Goal: Book appointment/travel/reservation

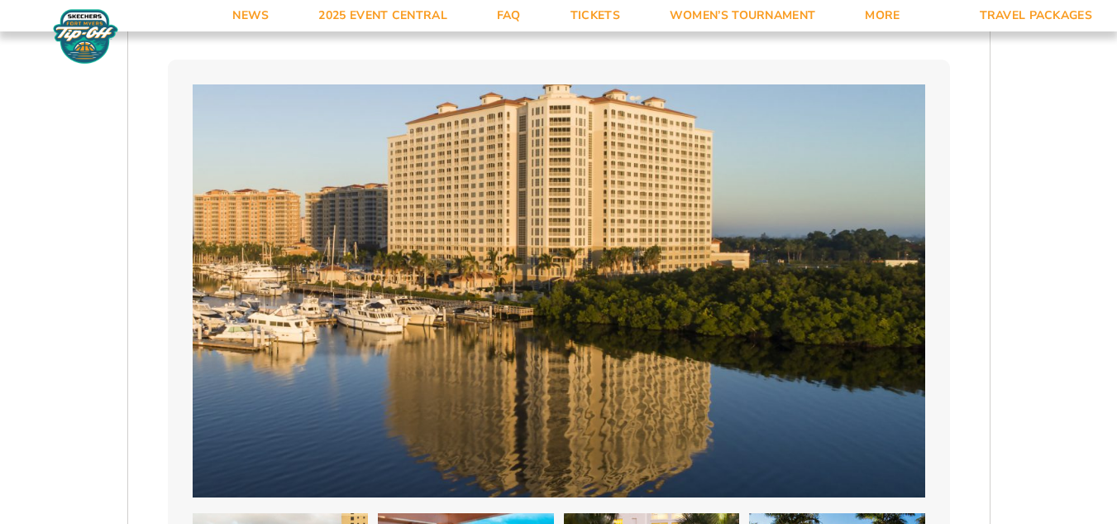
scroll to position [1074, 0]
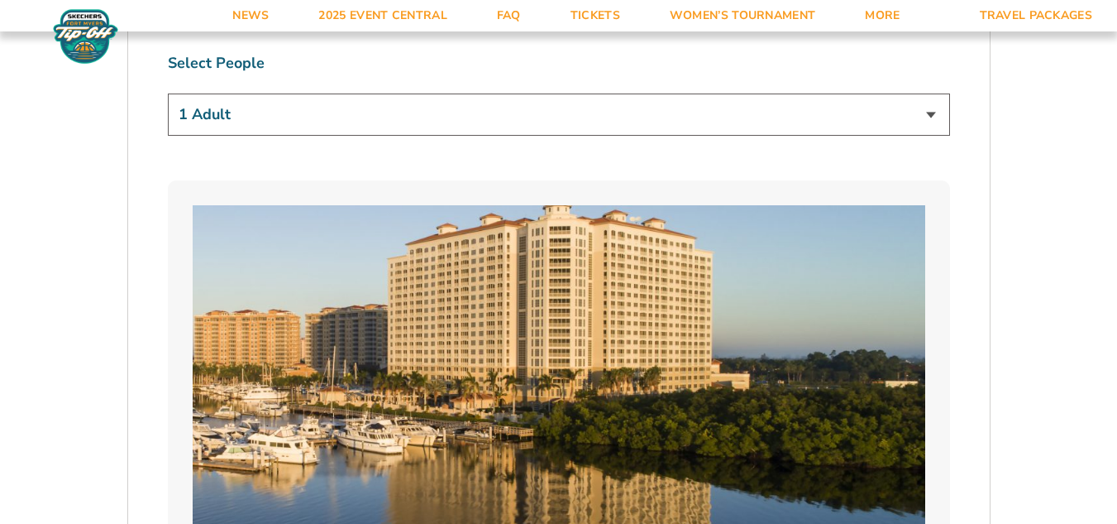
click at [934, 120] on select "1 Adult 2 Adults 3 Adults 4 Adults 2 Adults + 1 Child 2 Adults + 2 Children 2 A…" at bounding box center [559, 114] width 782 height 42
select select "3 Adults"
click at [168, 93] on select "1 Adult 2 Adults 3 Adults 4 Adults 2 Adults + 1 Child 2 Adults + 2 Children 2 A…" at bounding box center [559, 114] width 782 height 42
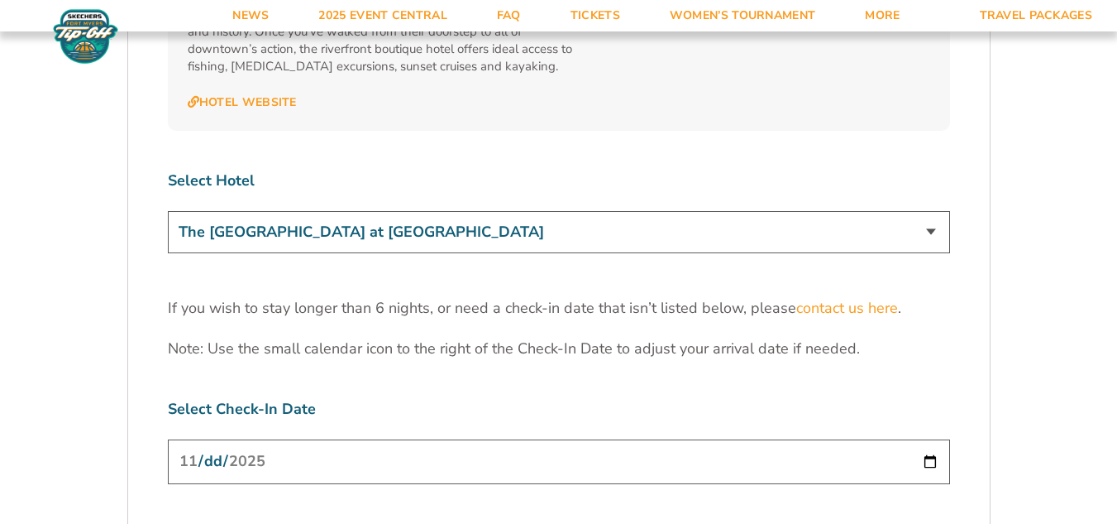
scroll to position [4986, 0]
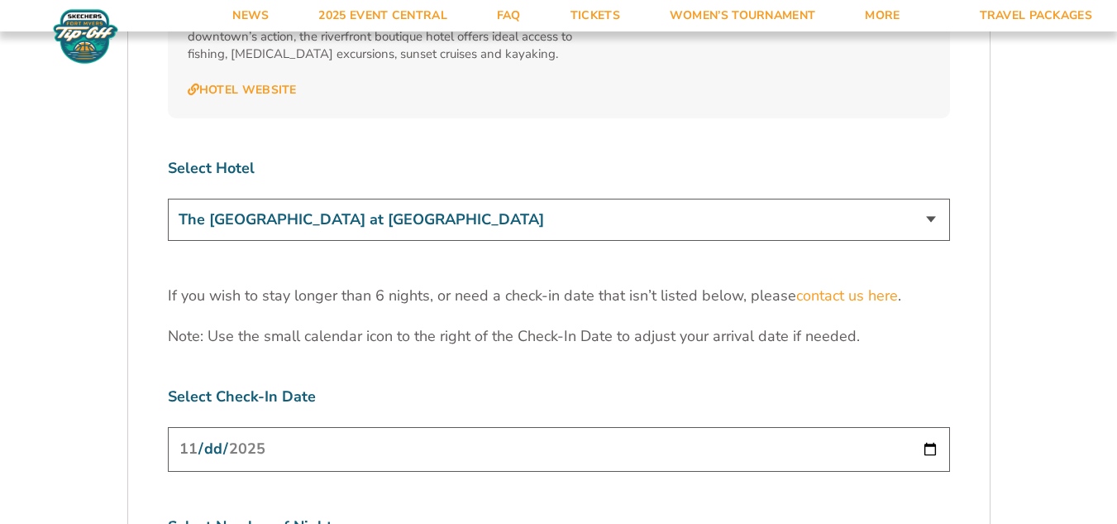
click at [933, 198] on select "The Westin Cape Coral Resort at Marina Village Margaritaville Beach Resort Pink…" at bounding box center [559, 219] width 782 height 42
click at [168, 198] on select "The Westin Cape Coral Resort at Marina Village Margaritaville Beach Resort Pink…" at bounding box center [559, 219] width 782 height 42
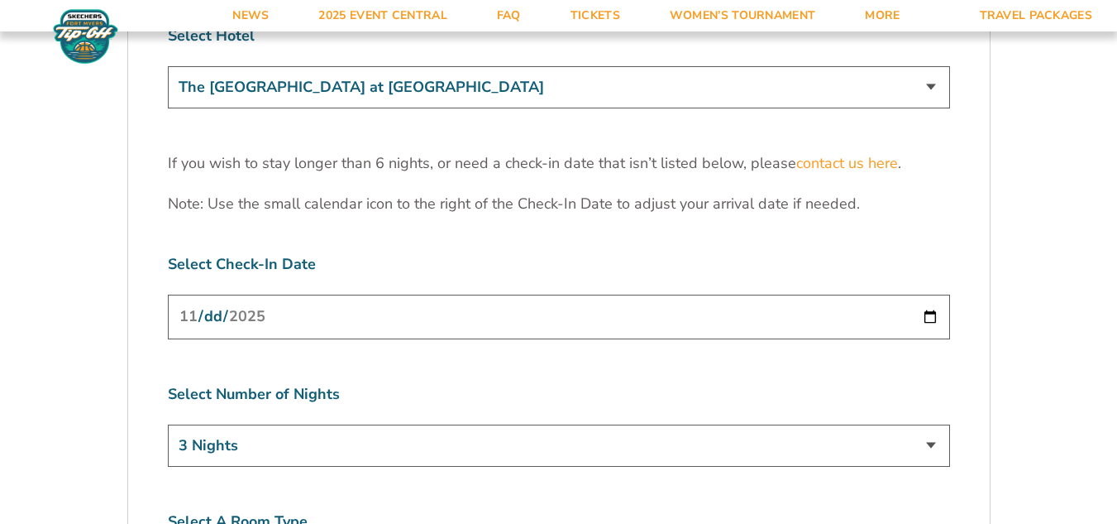
scroll to position [5151, 0]
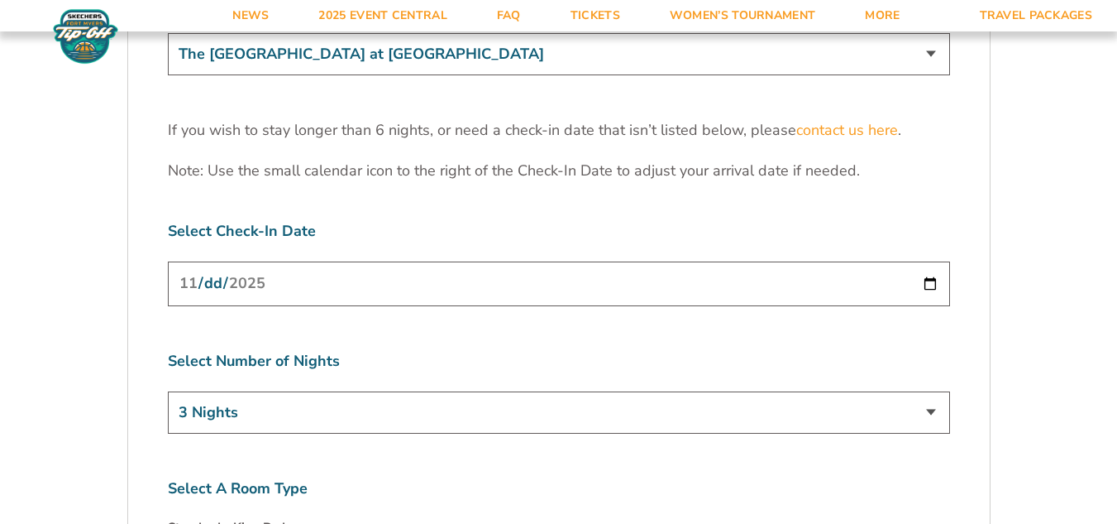
click at [930, 261] on input "[DATE]" at bounding box center [559, 283] width 782 height 44
type input "2025-11-23"
click at [930, 391] on select "3 Nights 4 Nights 5 Nights 6 Nights" at bounding box center [559, 412] width 782 height 42
select select "5 Nights"
click at [168, 391] on select "3 Nights 4 Nights 5 Nights 6 Nights" at bounding box center [559, 412] width 782 height 42
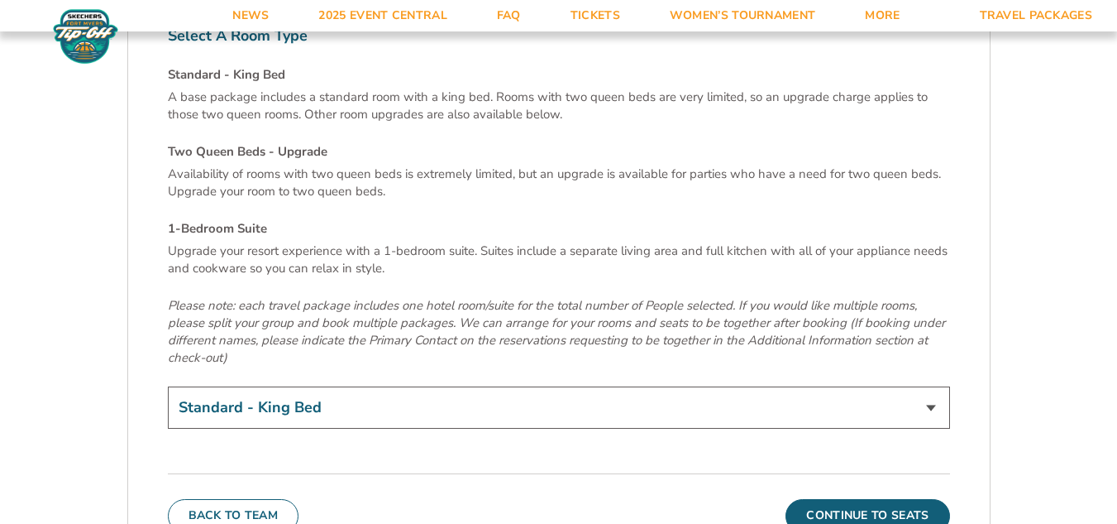
scroll to position [5614, 0]
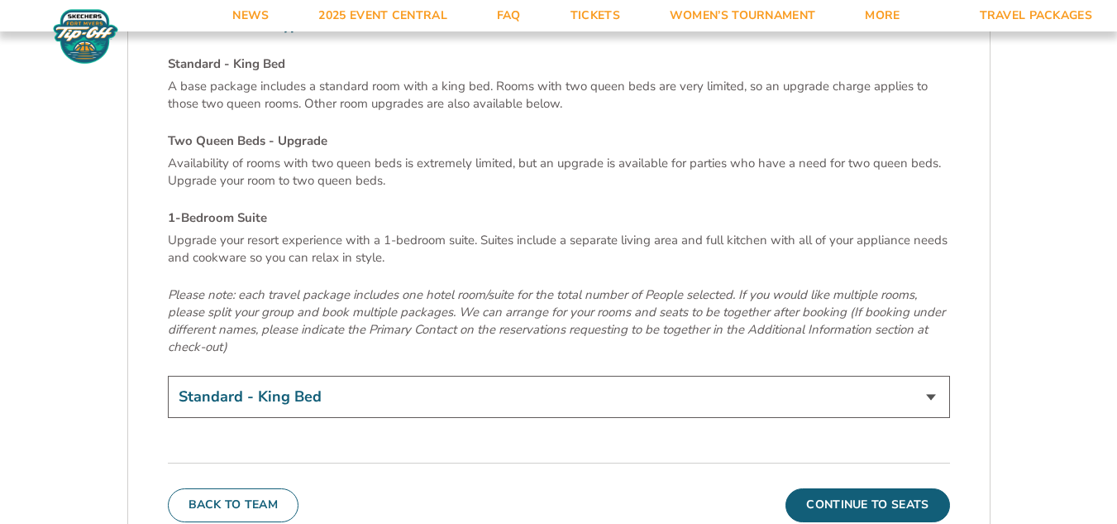
click at [927, 375] on select "Standard - King Bed Two Queen Beds - Upgrade (+$15 per night) 1-Bedroom Suite (…" at bounding box center [559, 396] width 782 height 42
select select "Two Queen Beds - Upgrade"
click at [168, 375] on select "Standard - King Bed Two Queen Beds - Upgrade (+$15 per night) 1-Bedroom Suite (…" at bounding box center [559, 396] width 782 height 42
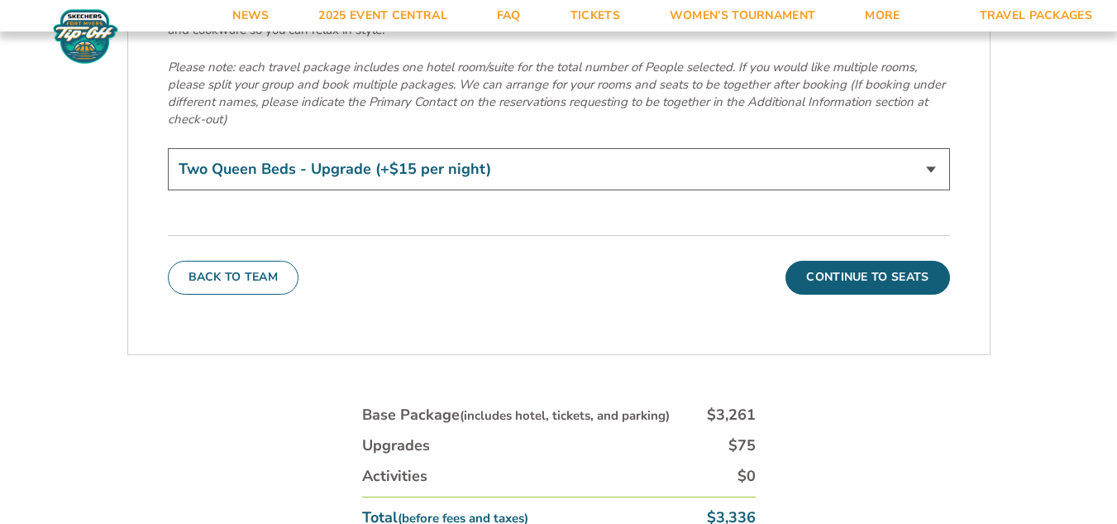
scroll to position [5857, 0]
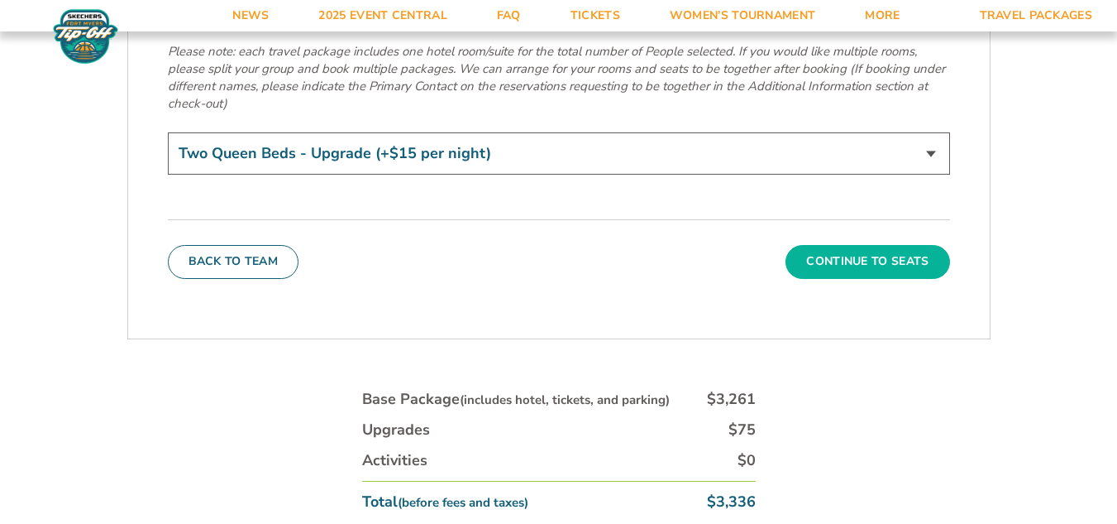
click at [838, 245] on button "Continue To Seats" at bounding box center [868, 261] width 164 height 33
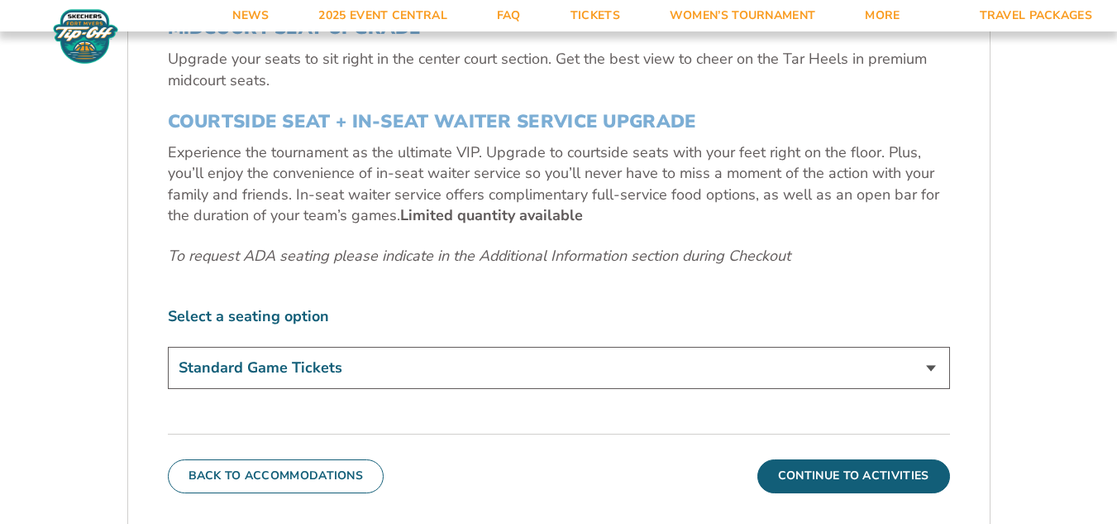
scroll to position [721, 0]
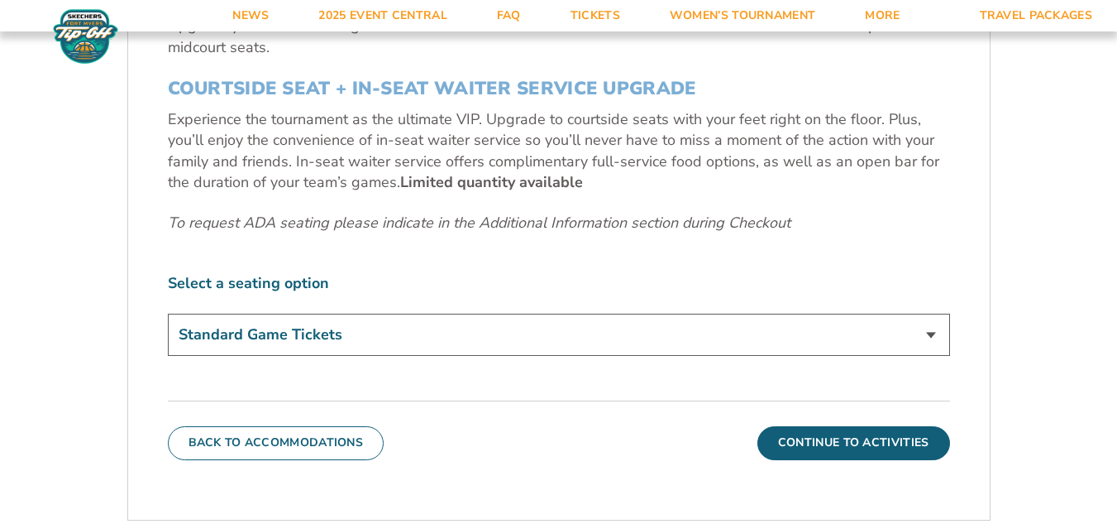
click at [938, 342] on select "Standard Game Tickets Midcourt Seat Upgrade (+$140 per person) Courtside Seat +…" at bounding box center [559, 334] width 782 height 42
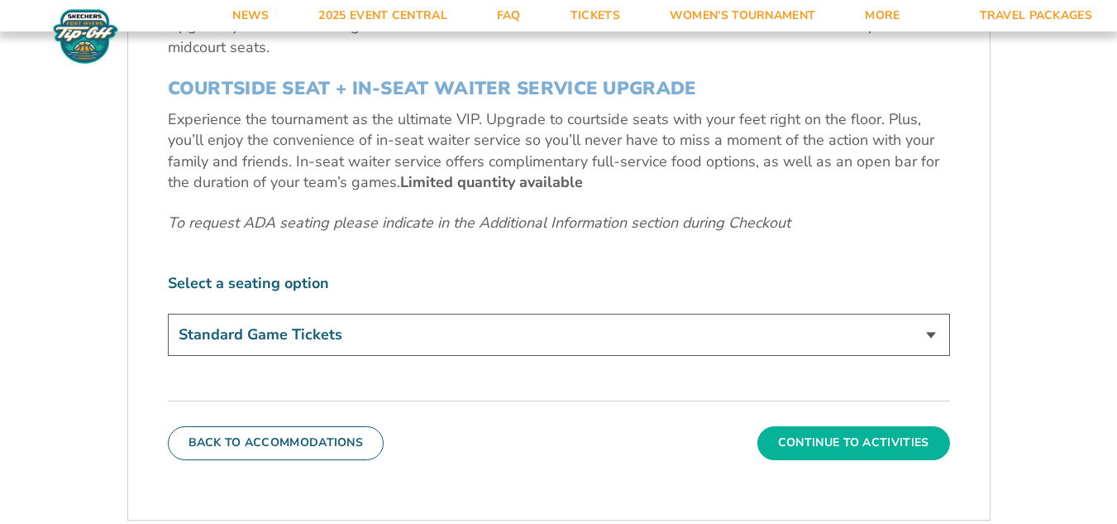
click at [893, 444] on button "Continue To Activities" at bounding box center [854, 442] width 193 height 33
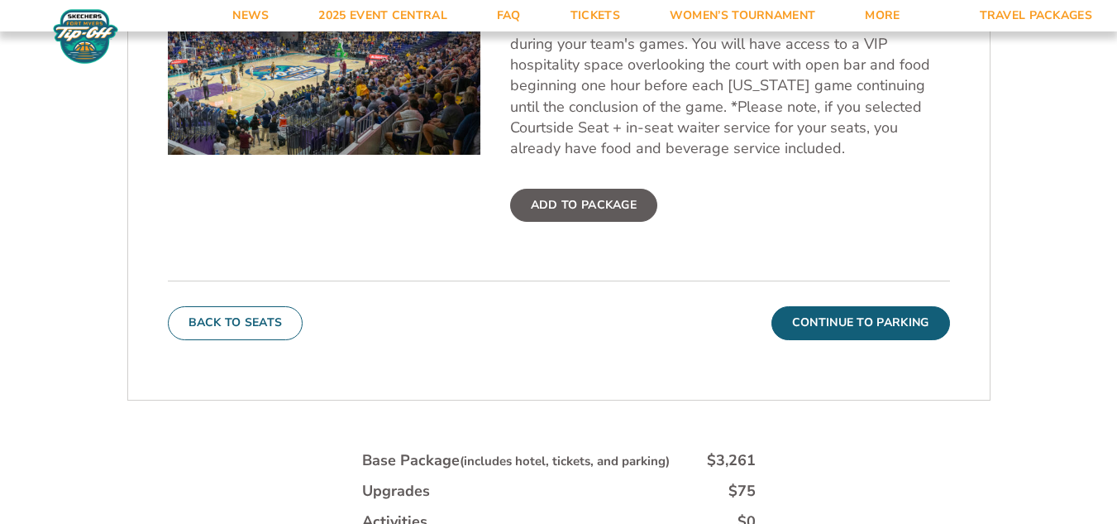
scroll to position [699, 0]
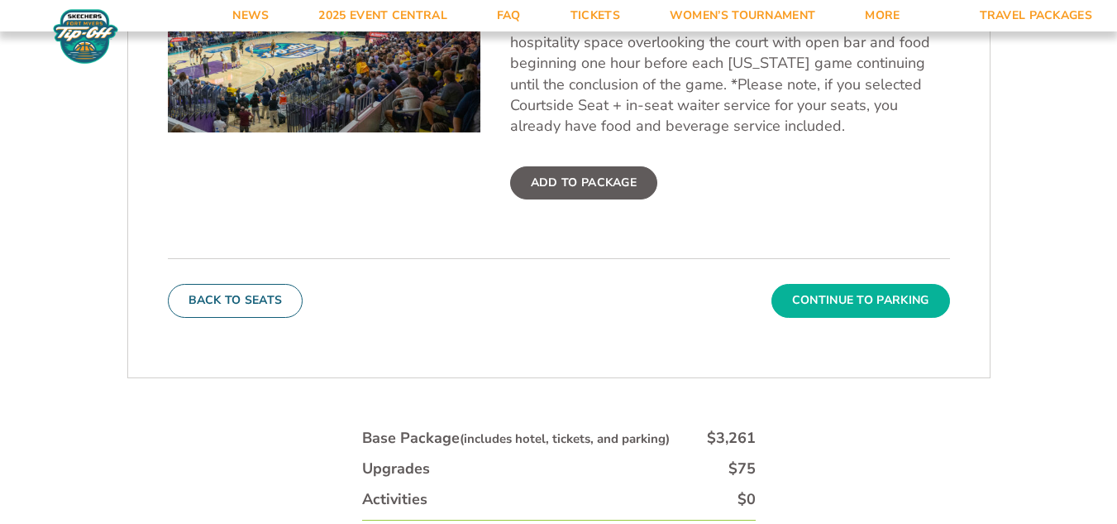
click at [891, 311] on button "Continue To Parking" at bounding box center [861, 300] width 179 height 33
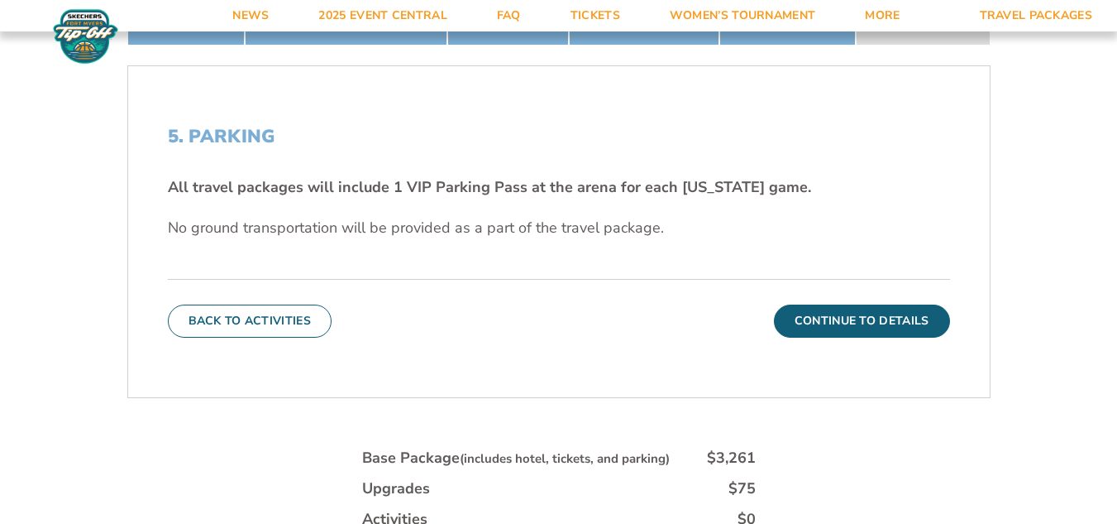
scroll to position [479, 0]
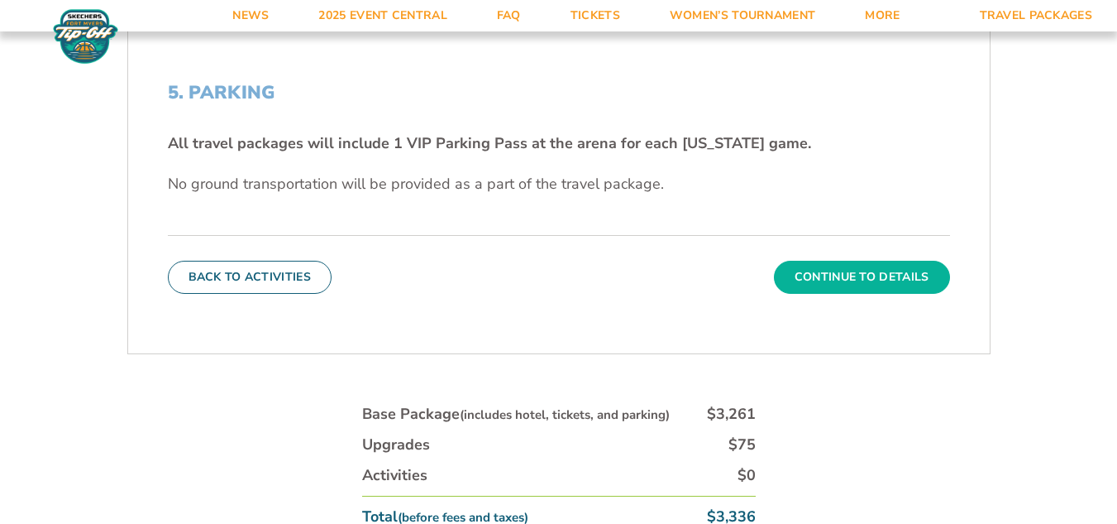
click at [900, 279] on button "Continue To Details" at bounding box center [862, 277] width 176 height 33
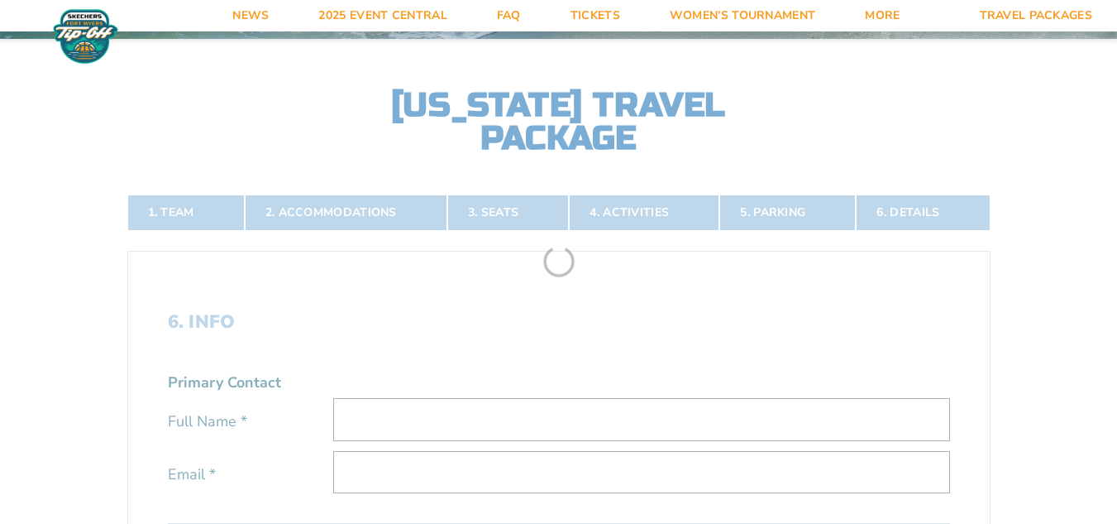
scroll to position [247, 0]
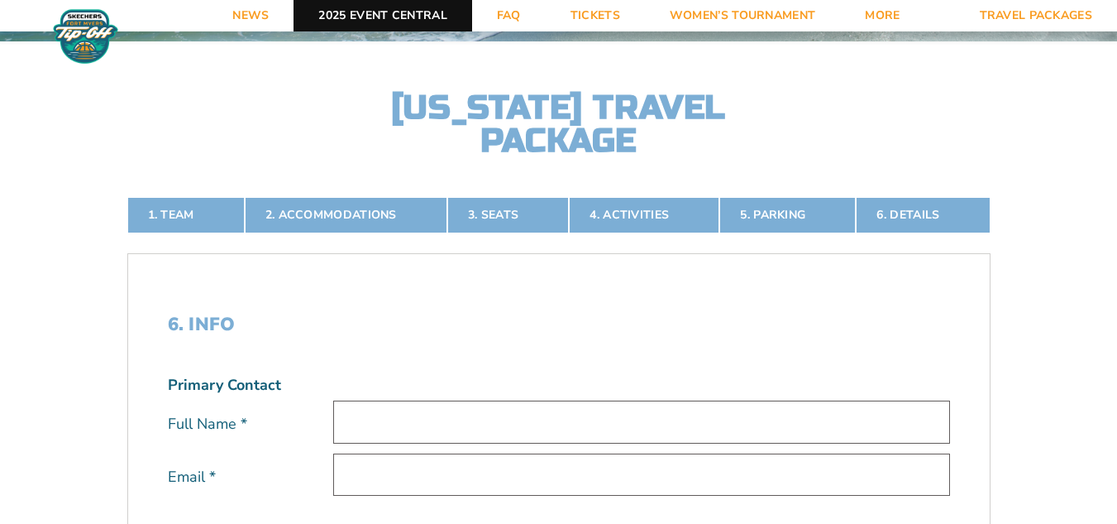
click at [374, 13] on link "2025 Event Central" at bounding box center [383, 15] width 178 height 31
